Goal: Information Seeking & Learning: Learn about a topic

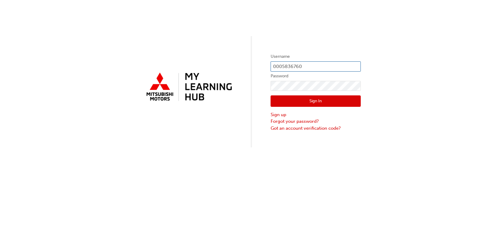
click at [301, 65] on input "0005836760" at bounding box center [316, 66] width 90 height 10
click at [306, 66] on input "0005836760" at bounding box center [316, 66] width 90 height 10
type input "0005919648"
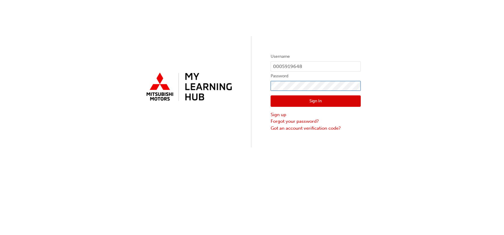
click button "Sign In" at bounding box center [316, 100] width 90 height 11
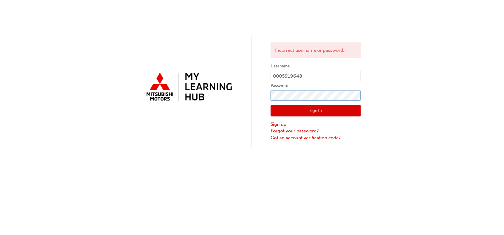
click button "Sign In" at bounding box center [316, 110] width 90 height 11
click at [415, 100] on div "Incorrect username or password. Username 0005919648 Password Sign In Sign up Fo…" at bounding box center [252, 73] width 504 height 147
click button "Sign In" at bounding box center [316, 110] width 90 height 11
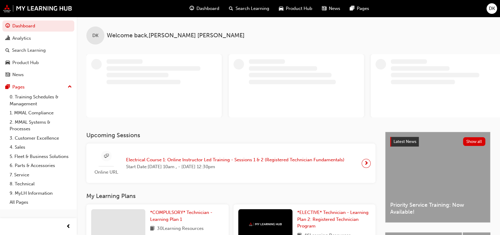
click at [193, 162] on span "Electrical Course 1: Online Instructor Led Training - Sessions 1 & 2 (Registere…" at bounding box center [235, 159] width 218 height 7
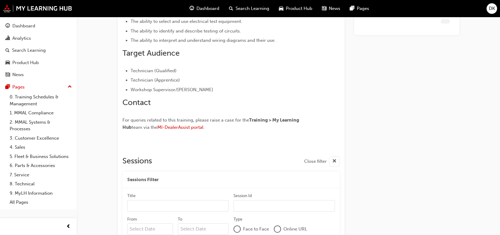
scroll to position [569, 0]
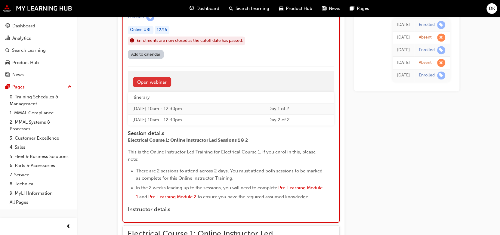
click at [162, 80] on link "Open webinar" at bounding box center [152, 82] width 39 height 10
